Goal: Task Accomplishment & Management: Use online tool/utility

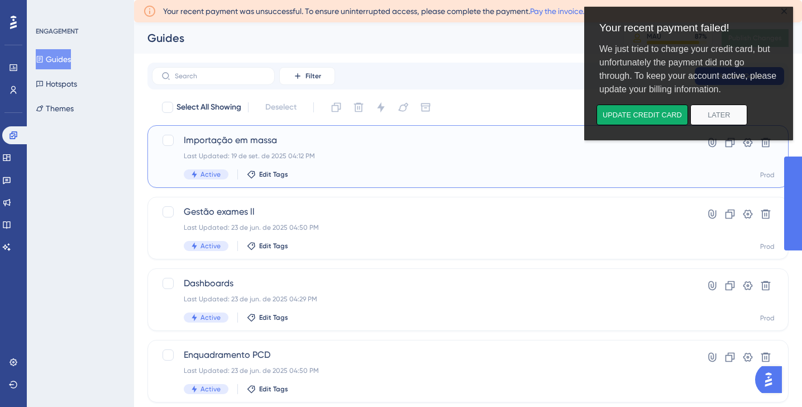
click at [337, 149] on div "Importação [PERSON_NAME] Last Updated: 19 de set. de 2025 04:12 PM Active Edit …" at bounding box center [423, 157] width 479 height 46
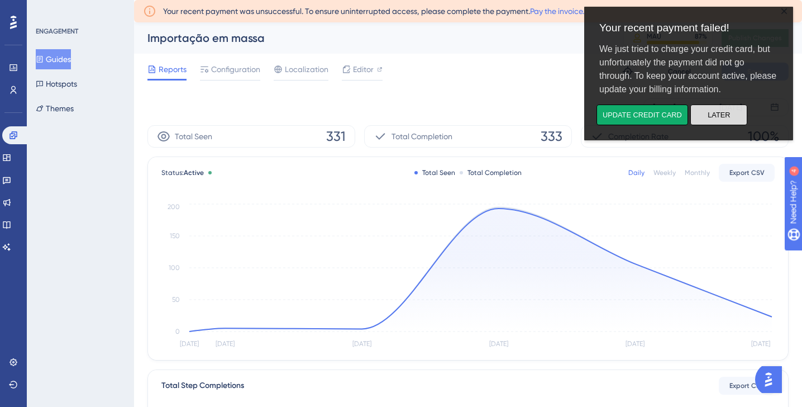
drag, startPoint x: 712, startPoint y: 123, endPoint x: 1098, endPoint y: 182, distance: 390.5
click at [712, 123] on button "Later" at bounding box center [719, 114] width 57 height 21
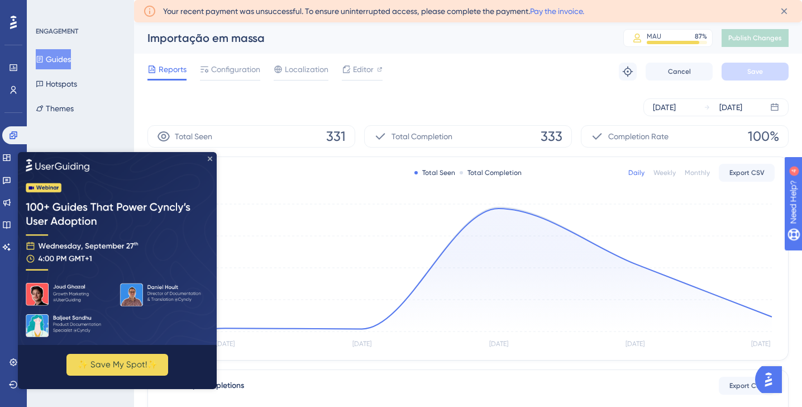
click at [211, 159] on icon "Close Preview" at bounding box center [210, 158] width 4 height 4
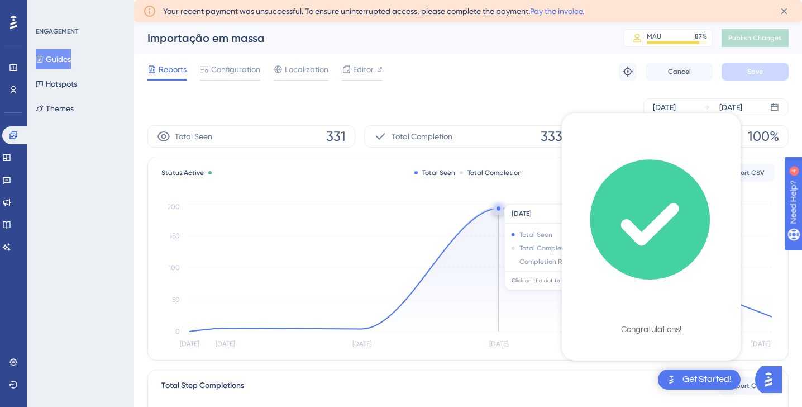
click at [465, 289] on icon at bounding box center [480, 269] width 583 height 123
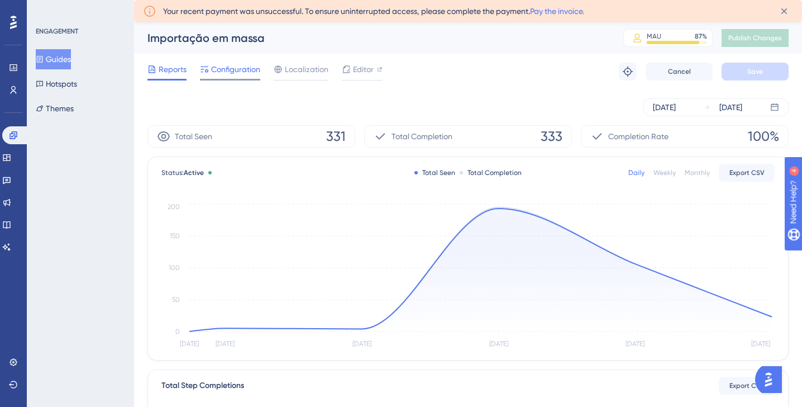
click at [228, 78] on div "Configuration" at bounding box center [230, 72] width 60 height 18
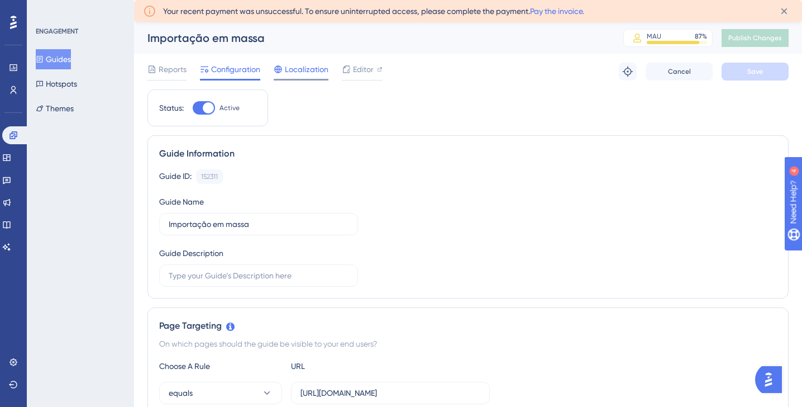
click at [297, 66] on span "Localization" at bounding box center [307, 69] width 44 height 13
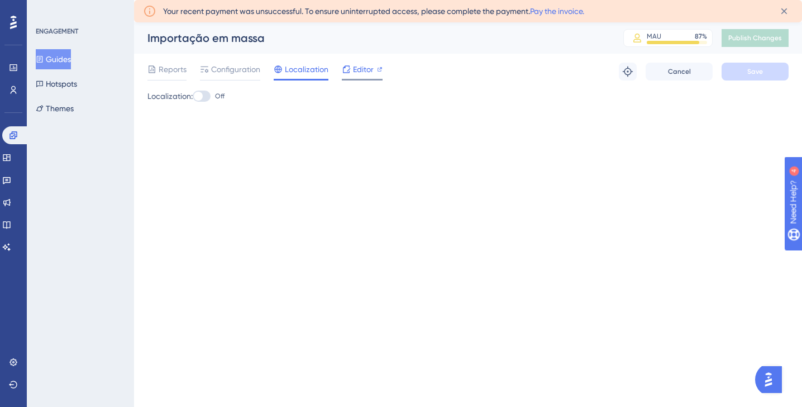
click at [365, 75] on span "Editor" at bounding box center [363, 69] width 21 height 13
click at [78, 301] on div "ENGAGEMENT Guides Hotspots Themes" at bounding box center [80, 203] width 107 height 407
